Goal: Navigation & Orientation: Go to known website

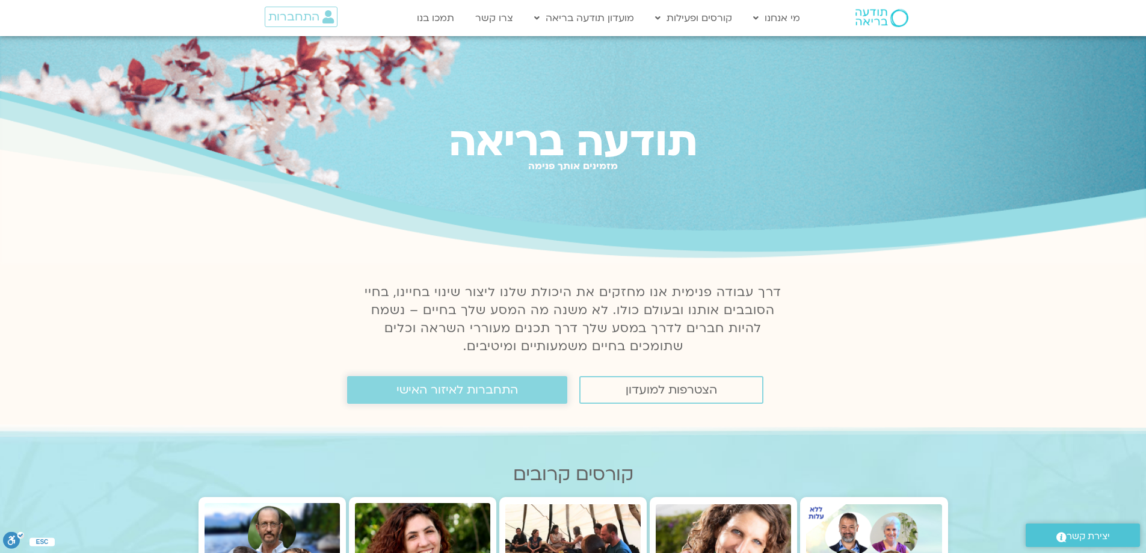
click at [429, 390] on span "התחברות לאיזור האישי" at bounding box center [456, 389] width 121 height 13
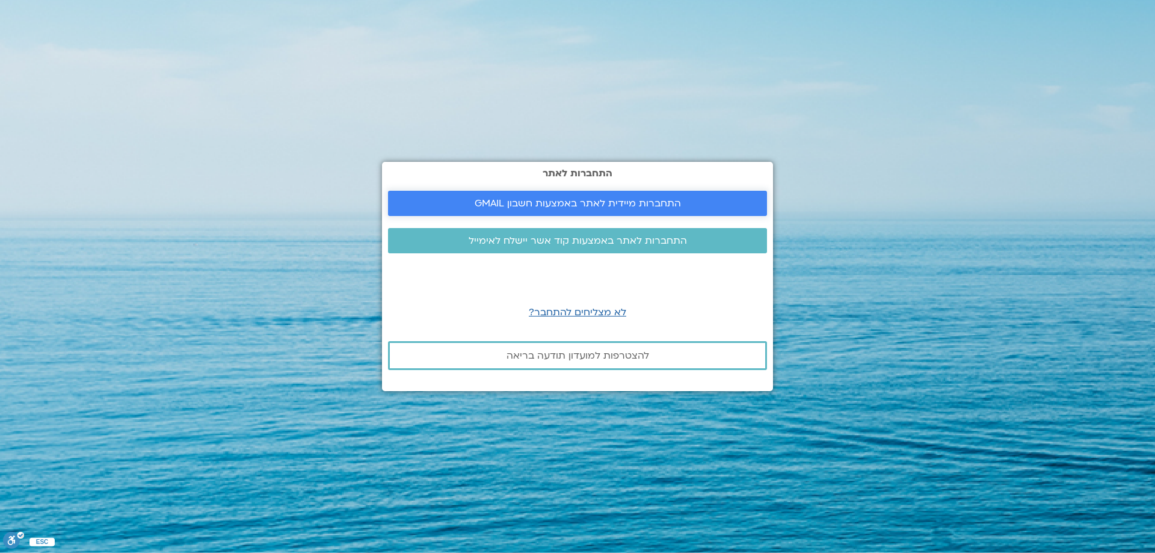
click at [620, 201] on span "התחברות מיידית לאתר באמצעות חשבון GMAIL" at bounding box center [577, 203] width 206 height 11
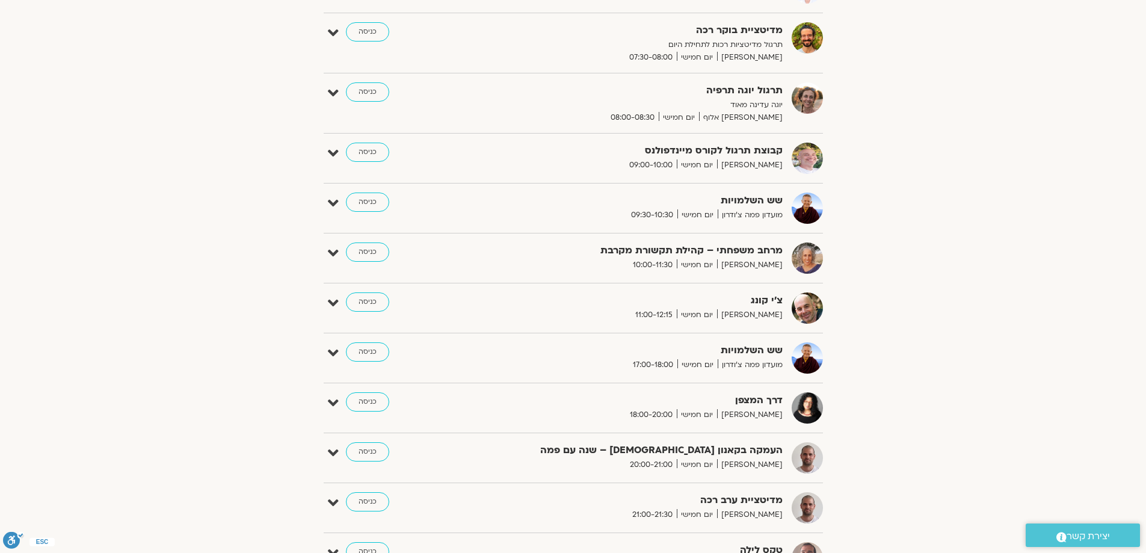
scroll to position [361, 0]
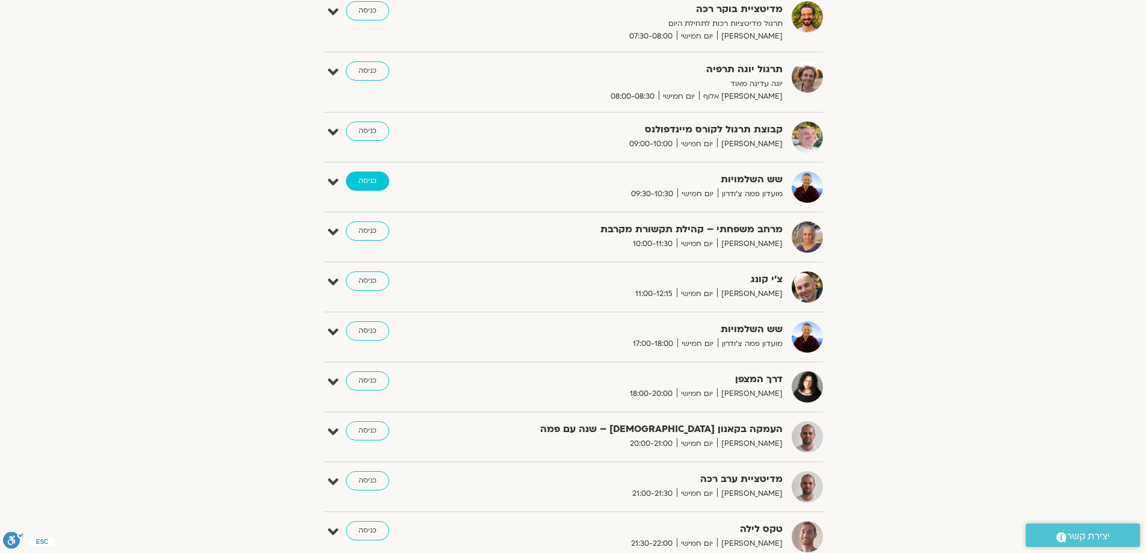
click at [375, 178] on link "כניסה" at bounding box center [367, 180] width 43 height 19
